Goal: Task Accomplishment & Management: Understand process/instructions

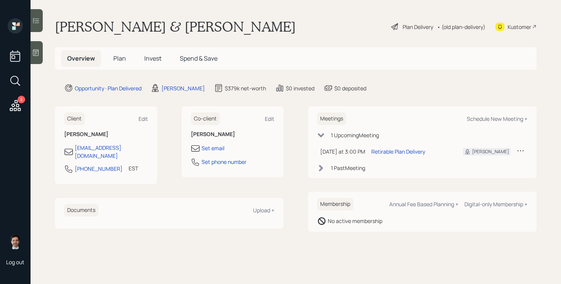
click at [412, 26] on div "Plan Delivery" at bounding box center [418, 27] width 31 height 8
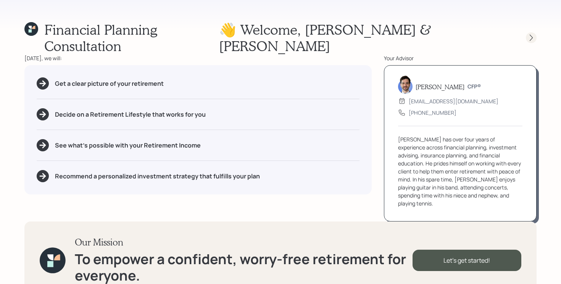
click at [534, 34] on icon at bounding box center [531, 38] width 8 height 8
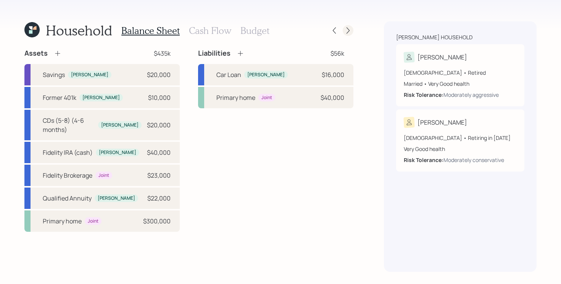
click at [351, 30] on icon at bounding box center [348, 31] width 8 height 8
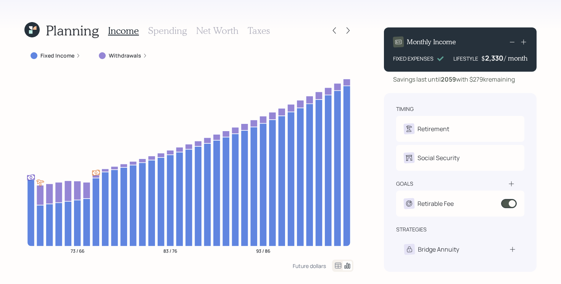
click at [351, 30] on icon at bounding box center [348, 31] width 8 height 8
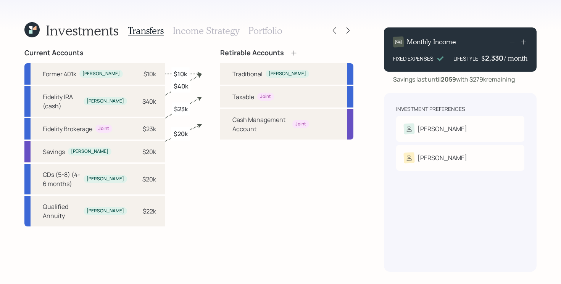
click at [351, 30] on icon at bounding box center [348, 31] width 8 height 8
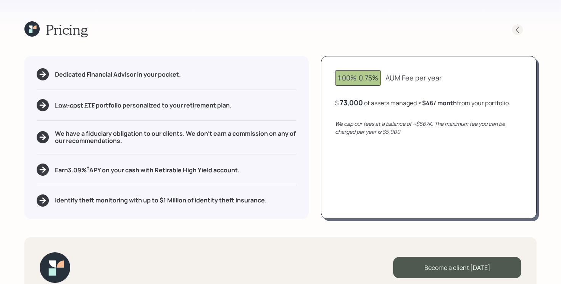
click at [519, 28] on icon at bounding box center [518, 30] width 8 height 8
